Goal: Find specific page/section: Find specific page/section

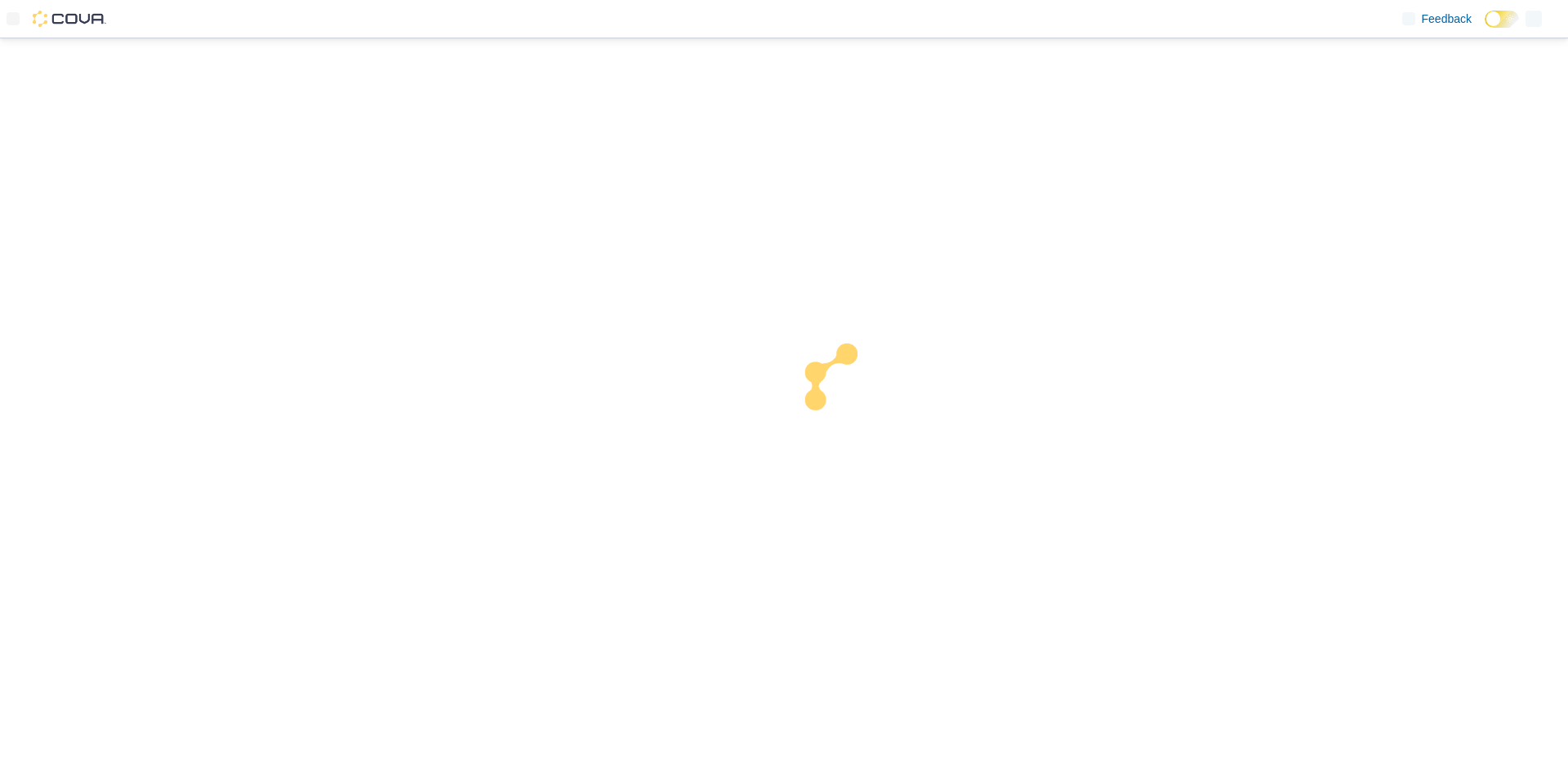
click at [15, 17] on icon at bounding box center [13, 19] width 13 height 13
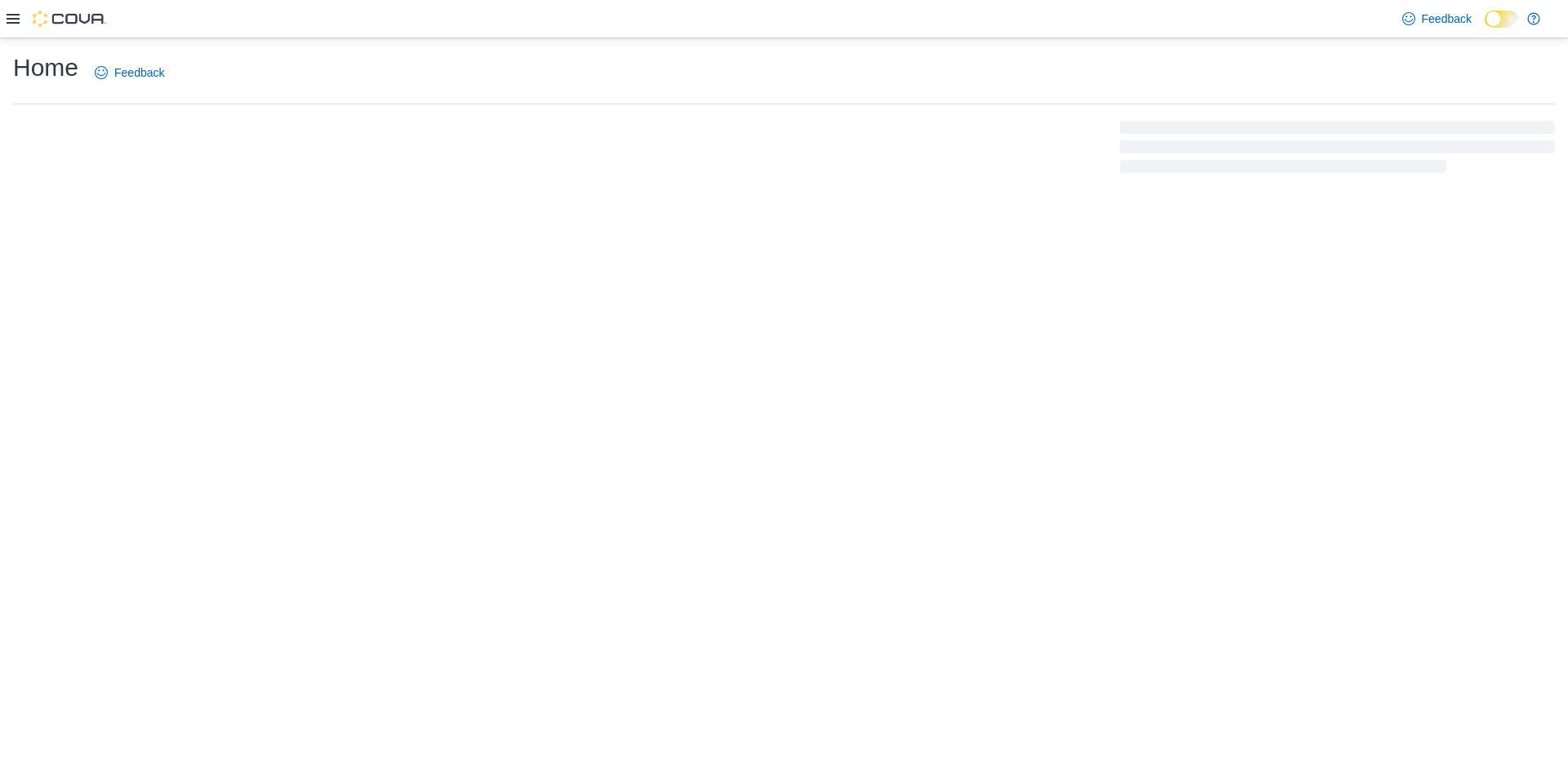
click at [15, 17] on icon at bounding box center [13, 19] width 13 height 13
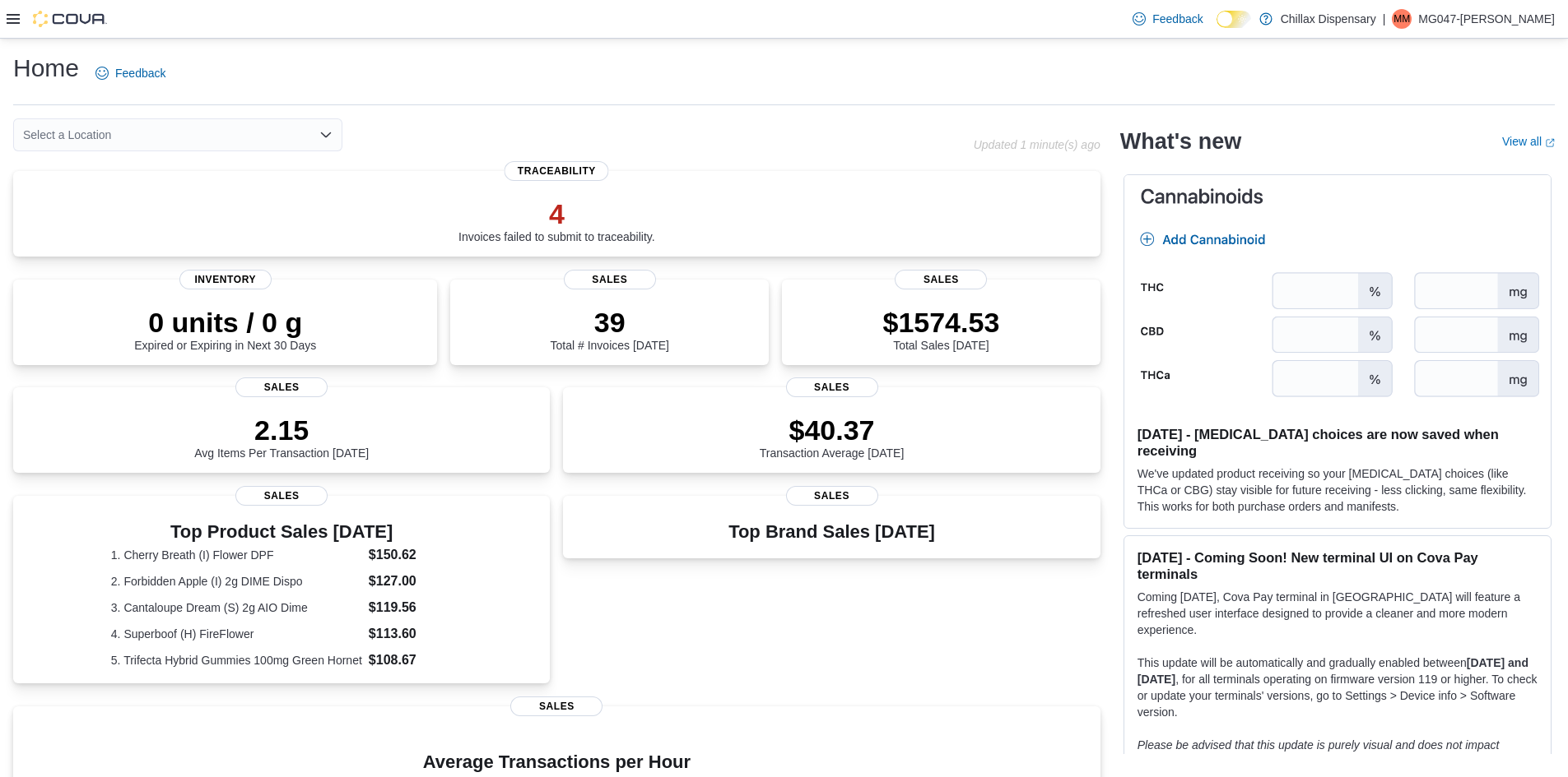
click at [15, 18] on icon at bounding box center [13, 19] width 13 height 13
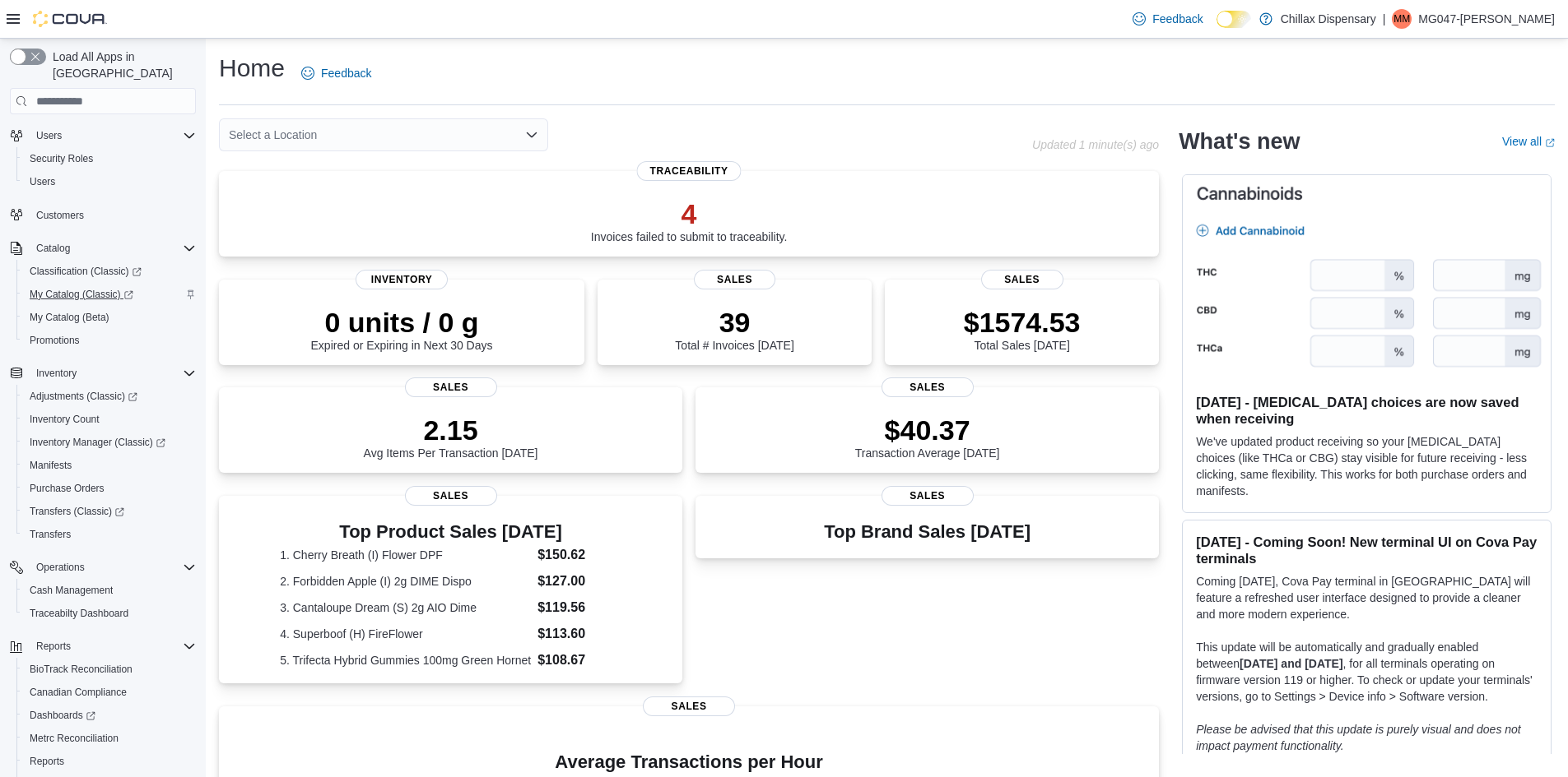
scroll to position [16, 0]
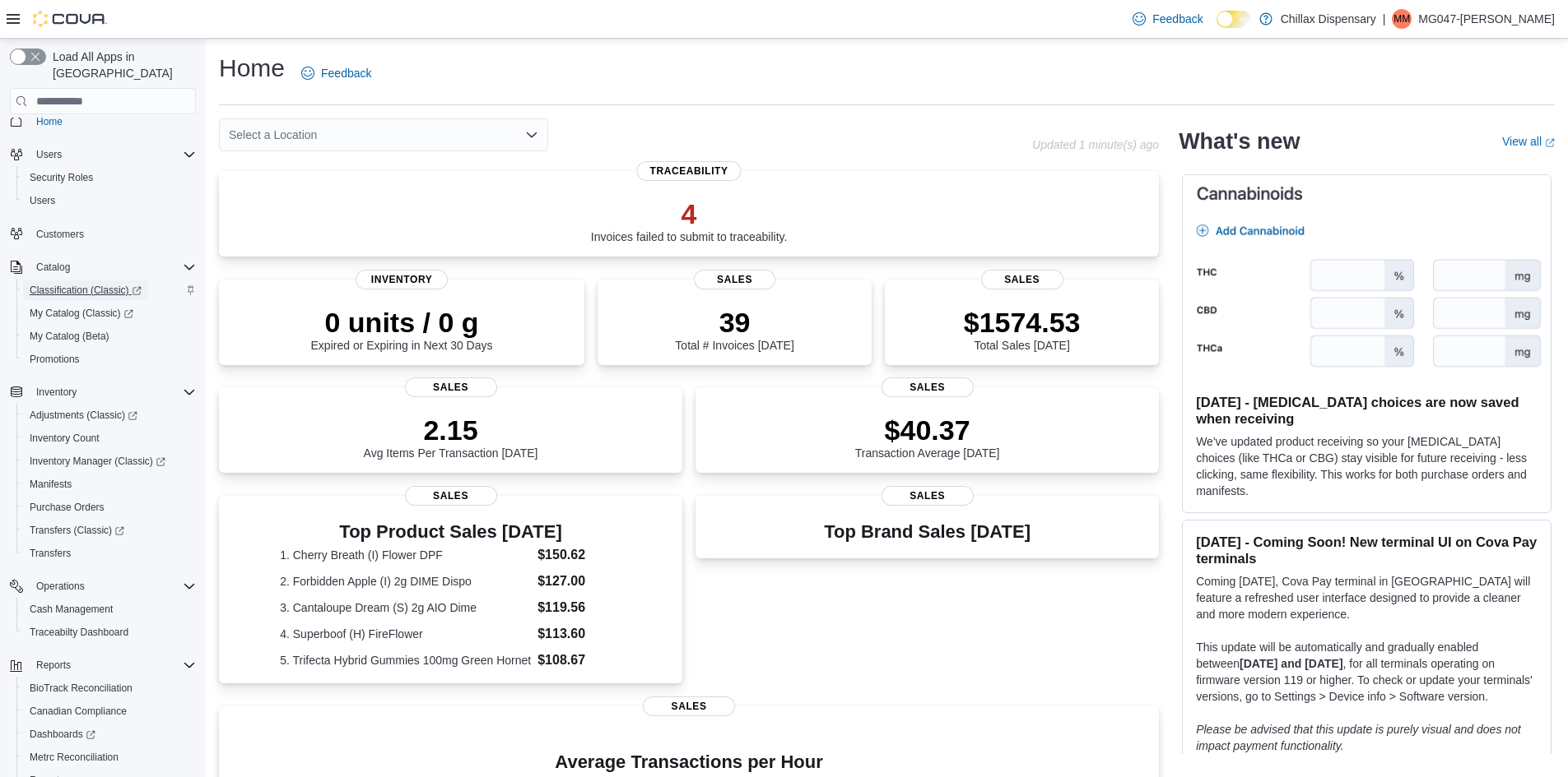
click at [102, 284] on span "Classification (Classic)" at bounding box center [85, 290] width 112 height 13
